Goal: Task Accomplishment & Management: Use online tool/utility

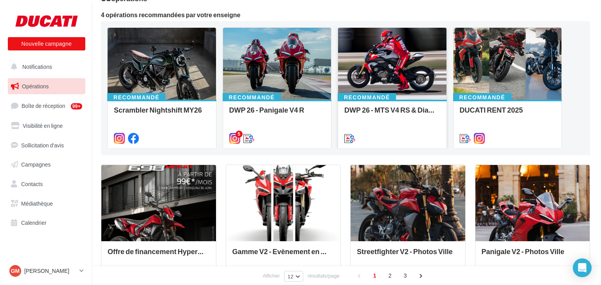
scroll to position [31, 0]
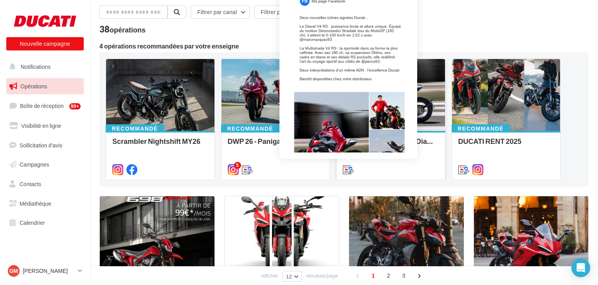
click at [347, 172] on icon at bounding box center [348, 169] width 11 height 11
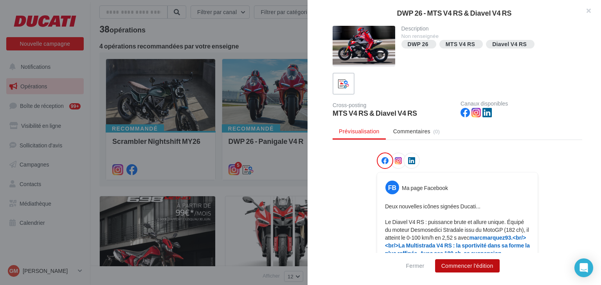
click at [473, 265] on button "Commencer l'édition" at bounding box center [467, 266] width 65 height 13
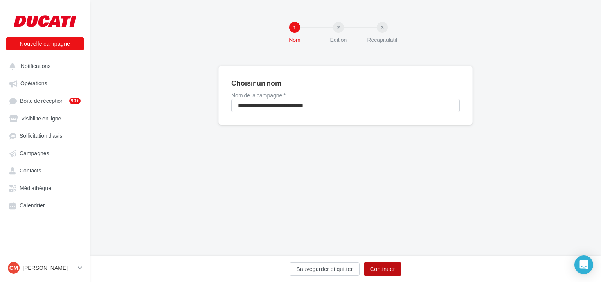
click at [374, 272] on button "Continuer" at bounding box center [383, 269] width 38 height 13
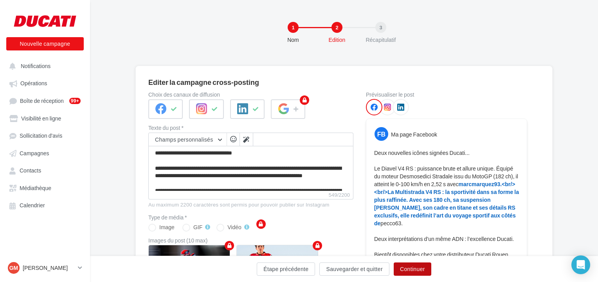
click at [416, 273] on button "Continuer" at bounding box center [413, 269] width 38 height 13
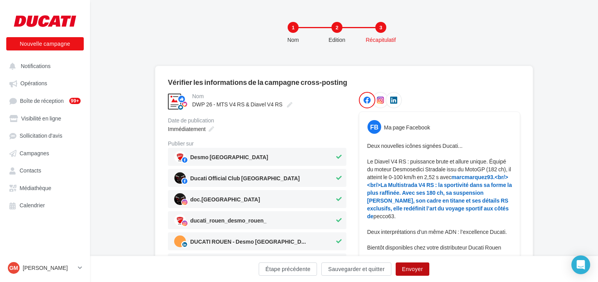
click at [416, 273] on button "Envoyer" at bounding box center [413, 269] width 34 height 13
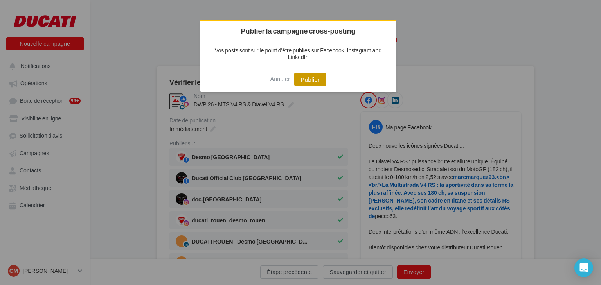
click at [314, 82] on button "Publier" at bounding box center [310, 79] width 32 height 13
